Goal: Task Accomplishment & Management: Manage account settings

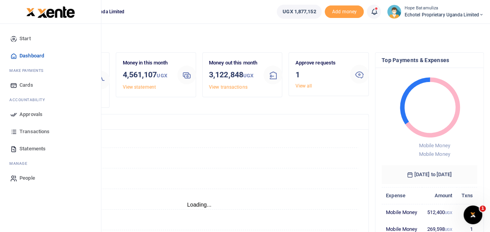
scroll to position [6, 6]
click at [37, 115] on span "Approvals" at bounding box center [30, 114] width 23 height 8
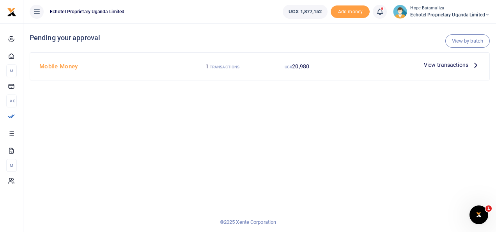
click at [475, 63] on icon at bounding box center [475, 64] width 9 height 9
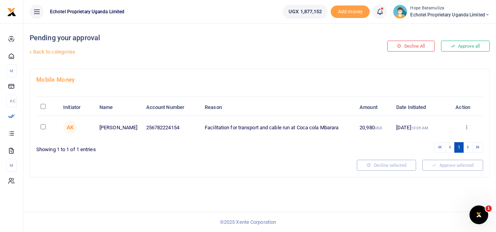
click at [38, 126] on td at bounding box center [47, 127] width 23 height 23
click at [43, 125] on input "checkbox" at bounding box center [43, 126] width 5 height 5
checkbox input "true"
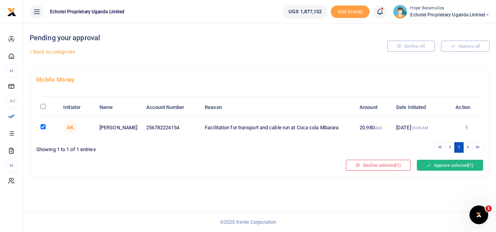
click at [433, 167] on button "Approve selected (1)" at bounding box center [450, 164] width 66 height 11
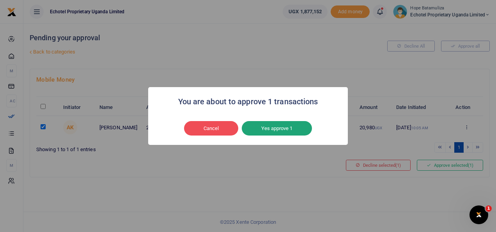
click at [280, 125] on button "Yes approve 1" at bounding box center [277, 128] width 70 height 15
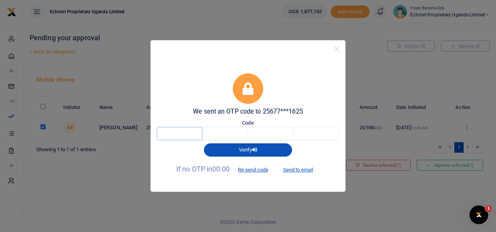
click at [191, 134] on input "text" at bounding box center [180, 133] width 46 height 13
type input "7"
type input "2"
type input "7"
type input "0"
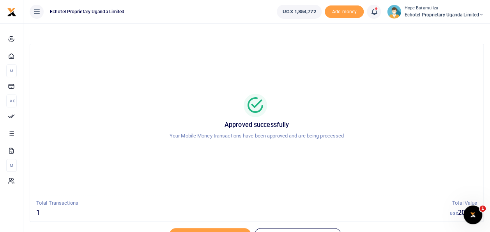
click at [482, 13] on icon at bounding box center [481, 14] width 5 height 5
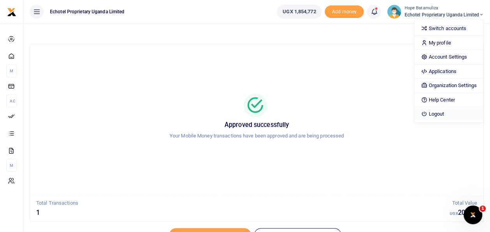
click at [445, 112] on link "Logout" at bounding box center [449, 113] width 68 height 11
